Goal: Information Seeking & Learning: Learn about a topic

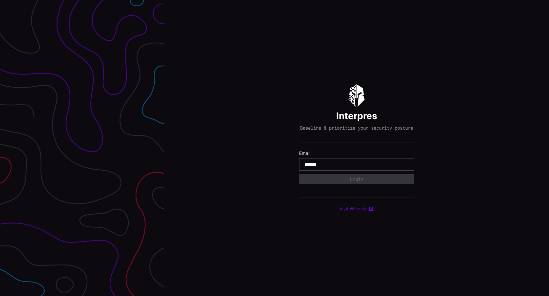
type input "**********"
click at [368, 183] on button "Login" at bounding box center [356, 179] width 115 height 10
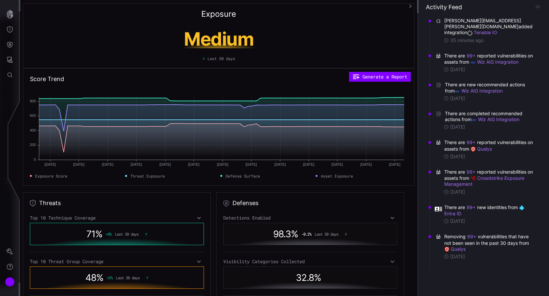
click at [540, 24] on div "[PERSON_NAME][EMAIL_ADDRESS][PERSON_NAME][DOMAIN_NAME] added integration Tenabl…" at bounding box center [483, 154] width 131 height 283
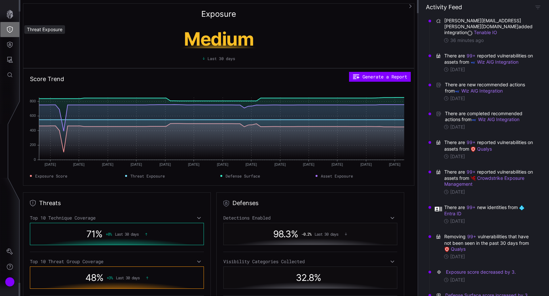
click at [14, 29] on button "Threat Exposure" at bounding box center [9, 29] width 19 height 15
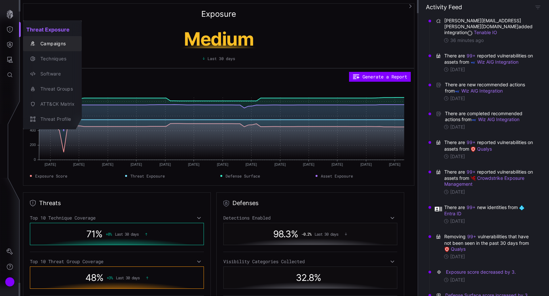
click at [51, 44] on div "Campaigns" at bounding box center [55, 44] width 37 height 8
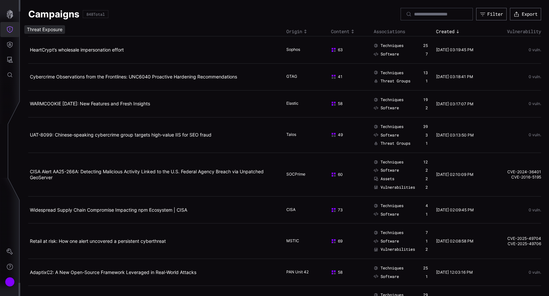
click at [10, 28] on icon "Threat Exposure" at bounding box center [10, 29] width 7 height 7
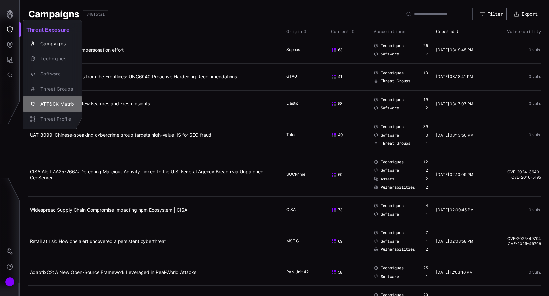
click at [53, 105] on div "ATT&CK Matrix" at bounding box center [55, 104] width 37 height 8
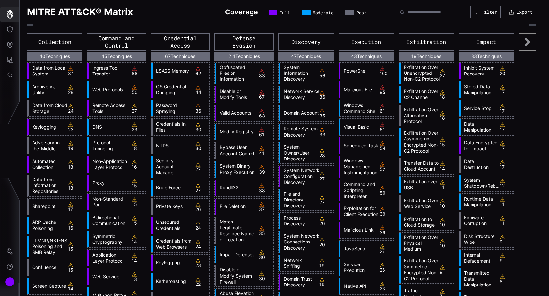
click at [10, 19] on button "button" at bounding box center [9, 14] width 19 height 15
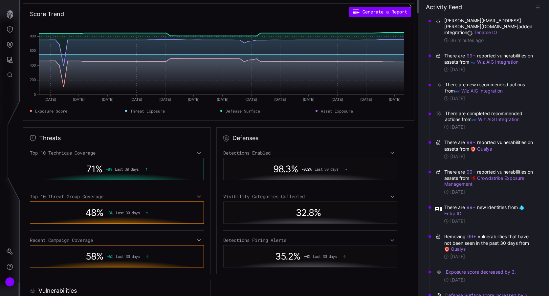
scroll to position [66, 0]
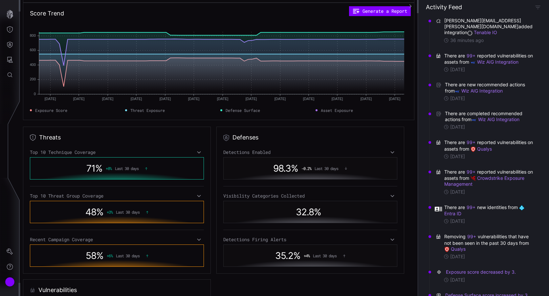
click at [197, 153] on icon at bounding box center [199, 152] width 4 height 2
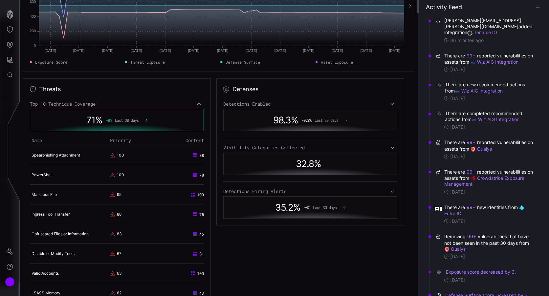
scroll to position [98, 0]
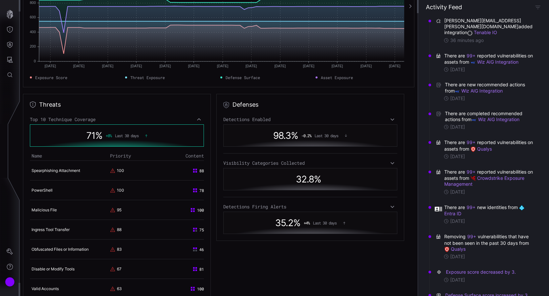
click at [198, 120] on icon at bounding box center [199, 119] width 5 height 5
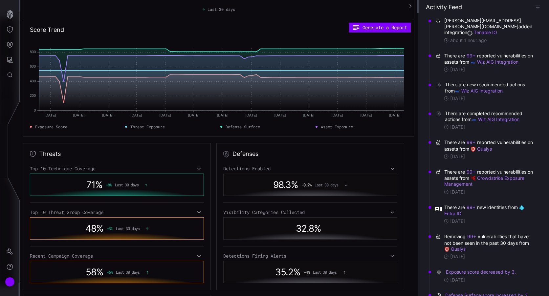
scroll to position [0, 0]
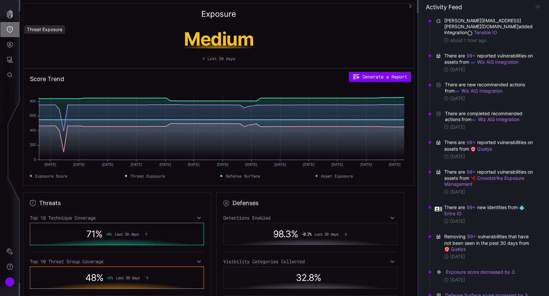
click at [12, 33] on icon "Threat Exposure" at bounding box center [10, 29] width 7 height 7
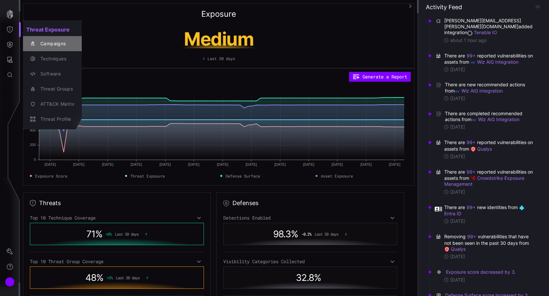
click at [45, 45] on div "Campaigns" at bounding box center [55, 44] width 37 height 8
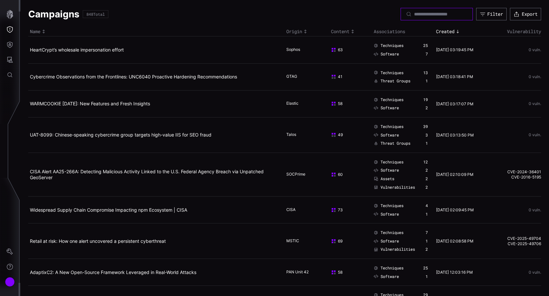
click at [414, 15] on input at bounding box center [437, 14] width 46 height 6
paste input "**********"
type input "**********"
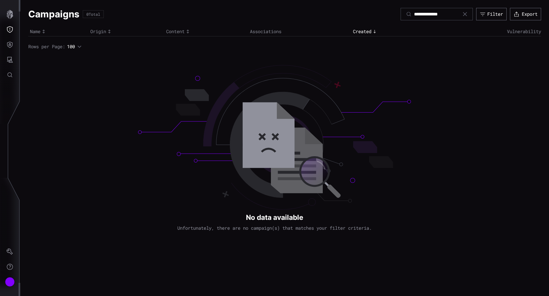
click at [463, 14] on icon at bounding box center [465, 14] width 4 height 4
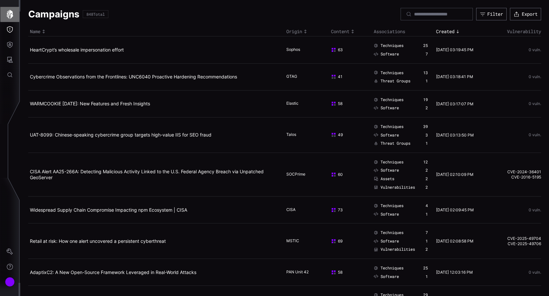
click at [8, 15] on icon "button" at bounding box center [9, 14] width 9 height 9
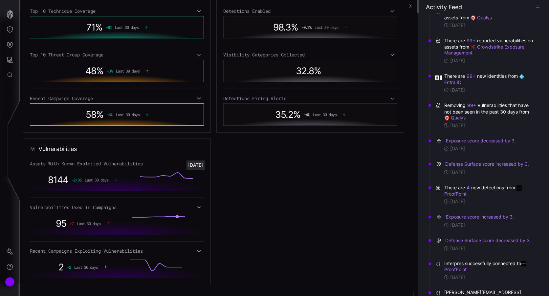
scroll to position [200, 0]
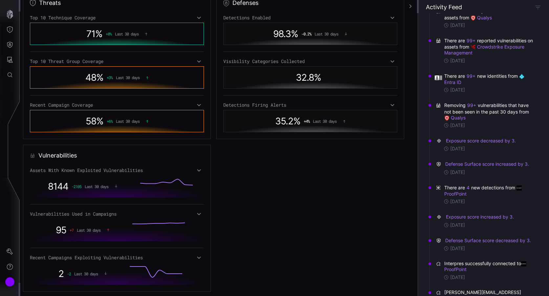
click at [197, 171] on icon at bounding box center [199, 170] width 5 height 5
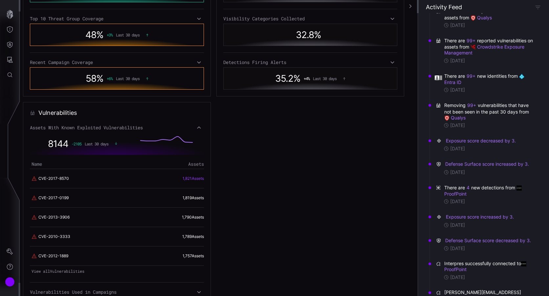
scroll to position [266, 0]
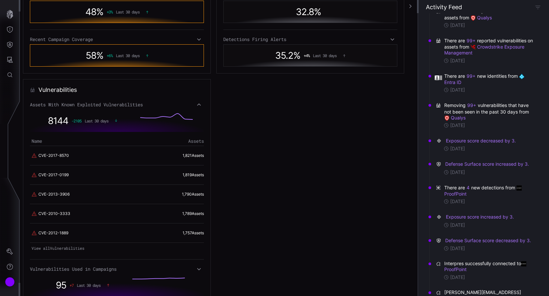
click at [197, 103] on icon at bounding box center [199, 104] width 5 height 5
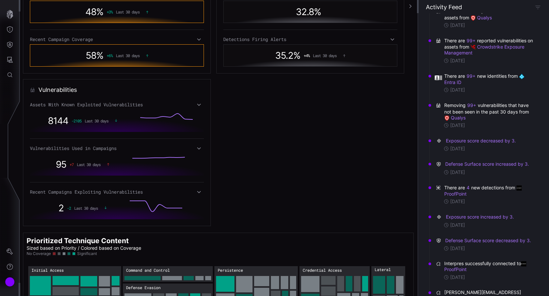
click at [197, 104] on icon at bounding box center [199, 104] width 5 height 5
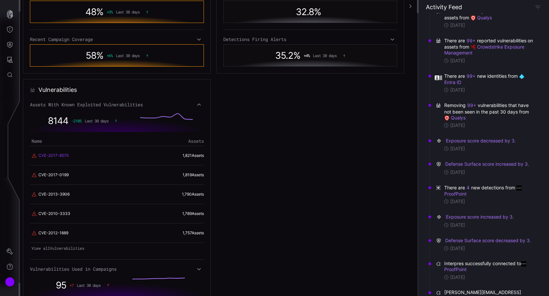
scroll to position [299, 0]
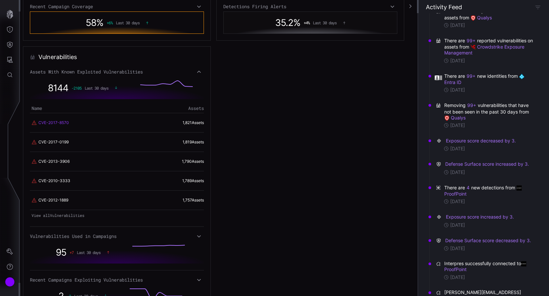
click at [54, 123] on link "CVE-2017-8570" at bounding box center [53, 123] width 31 height 6
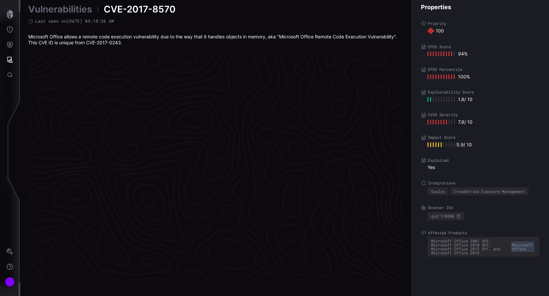
scroll to position [1368, 308]
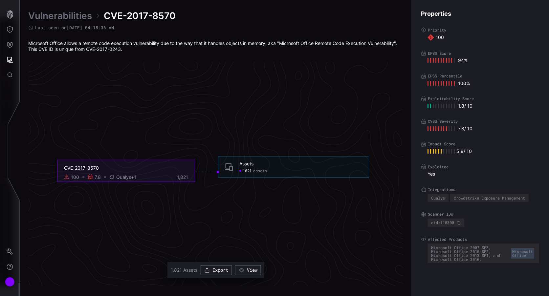
click at [249, 170] on span "1821" at bounding box center [247, 170] width 9 height 5
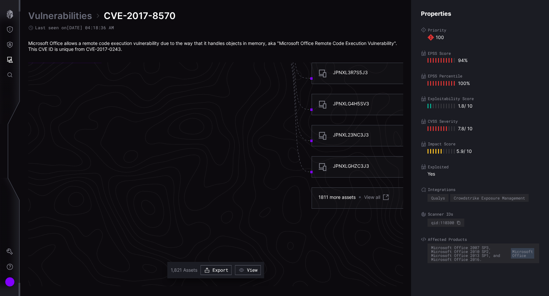
scroll to position [1499, 308]
click at [386, 195] on icon at bounding box center [386, 195] width 8 height 8
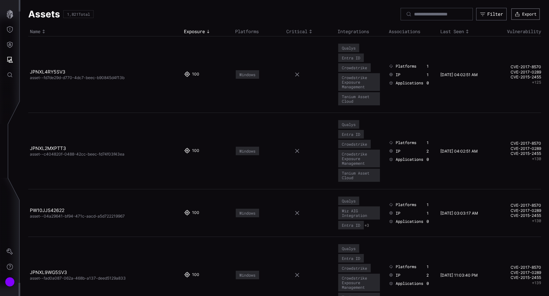
click at [523, 13] on button "Export" at bounding box center [525, 14] width 28 height 11
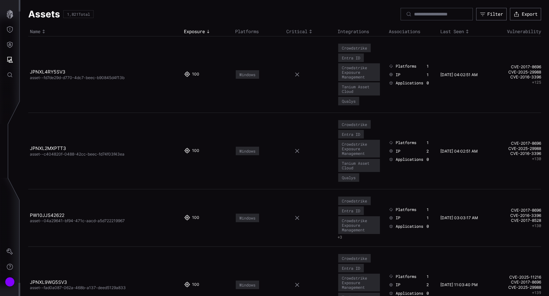
drag, startPoint x: 163, startPoint y: 8, endPoint x: 154, endPoint y: 8, distance: 8.5
click at [163, 8] on div "Assets 1,821 Total Filter Export" at bounding box center [284, 14] width 513 height 12
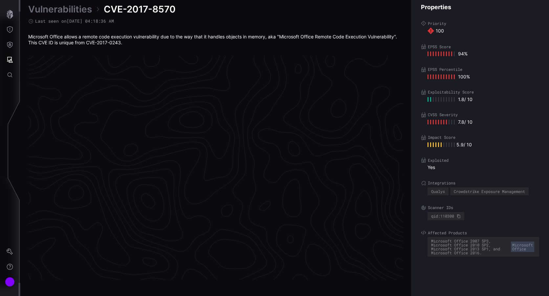
scroll to position [1368, 308]
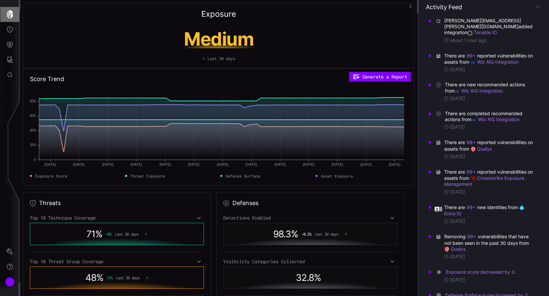
click at [13, 14] on icon "button" at bounding box center [9, 14] width 9 height 9
click at [412, 4] on icon "button" at bounding box center [410, 6] width 4 height 4
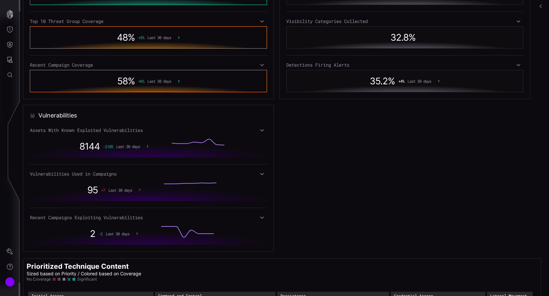
scroll to position [263, 0]
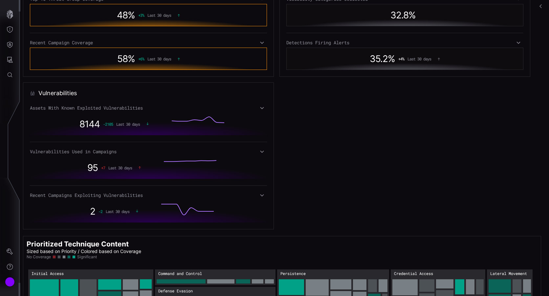
click at [260, 152] on icon at bounding box center [262, 151] width 5 height 5
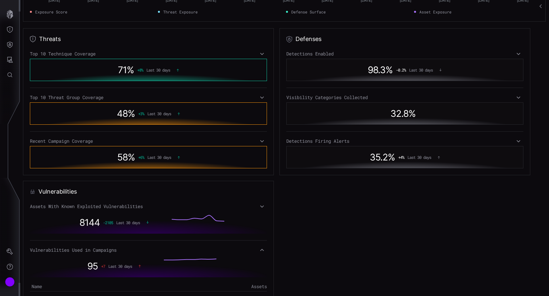
scroll to position [0, 0]
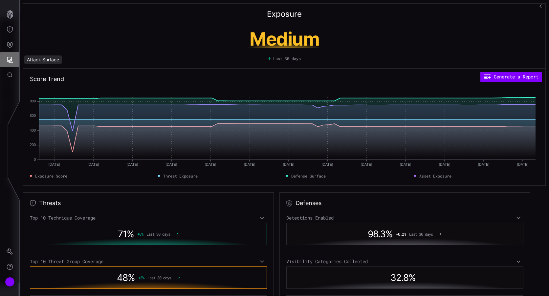
click at [9, 60] on icon "Attack Surface" at bounding box center [10, 59] width 7 height 7
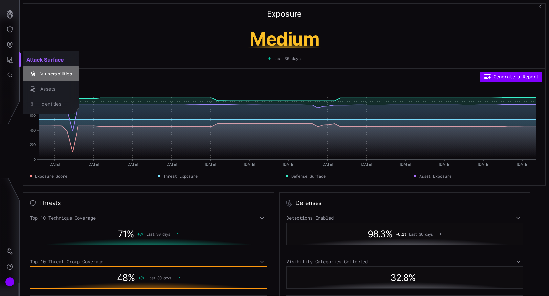
click at [44, 73] on div "Vulnerabilities" at bounding box center [54, 74] width 35 height 8
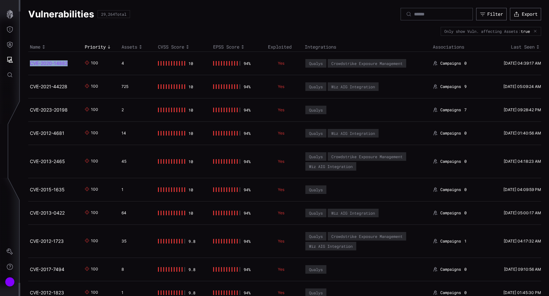
drag, startPoint x: 72, startPoint y: 63, endPoint x: 31, endPoint y: 63, distance: 41.7
click at [31, 63] on h2 "CVE-2020-14882" at bounding box center [53, 63] width 47 height 6
drag, startPoint x: 31, startPoint y: 63, endPoint x: 35, endPoint y: 64, distance: 4.3
copy link "CVE-2020-14882"
click at [70, 63] on h2 "CVE-2020-14882" at bounding box center [53, 63] width 47 height 6
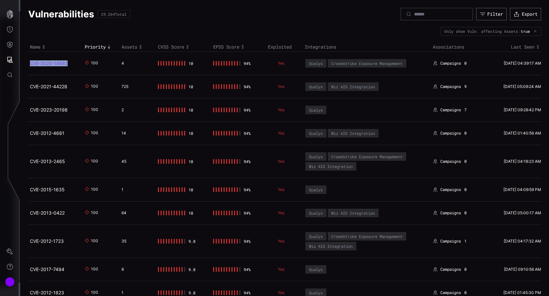
drag, startPoint x: 72, startPoint y: 64, endPoint x: 31, endPoint y: 64, distance: 40.7
click at [31, 64] on h2 "CVE-2020-14882" at bounding box center [53, 63] width 47 height 6
copy link "CVE-2020-14882"
click at [60, 63] on link "CVE-2020-14882" at bounding box center [49, 63] width 38 height 6
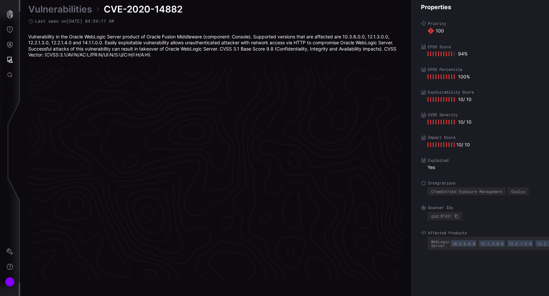
scroll to position [1374, 308]
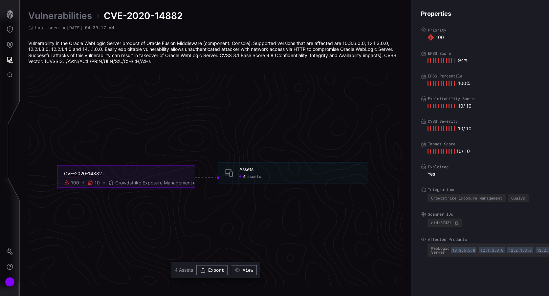
click at [245, 177] on span "4" at bounding box center [244, 176] width 3 height 5
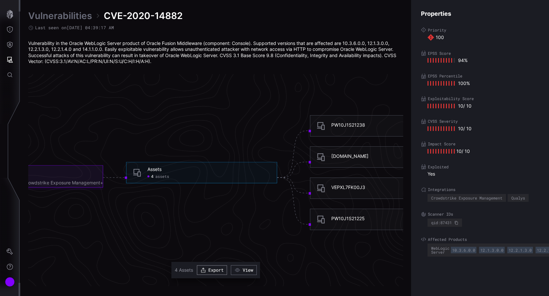
click at [215, 271] on button "Export" at bounding box center [212, 270] width 30 height 10
